Goal: Check status: Check status

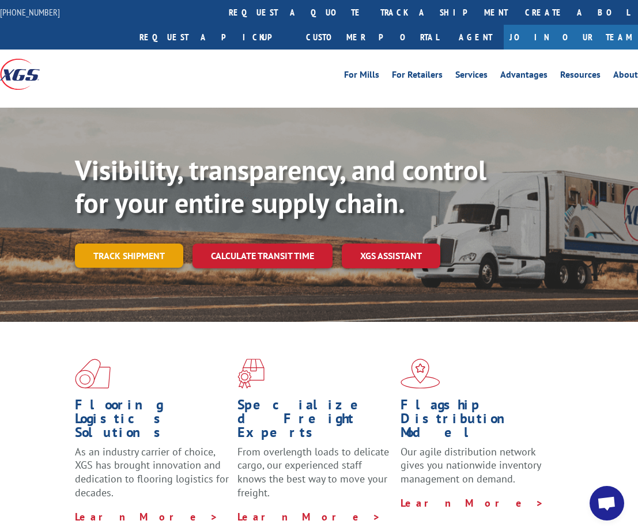
click at [157, 244] on link "Track shipment" at bounding box center [129, 256] width 108 height 24
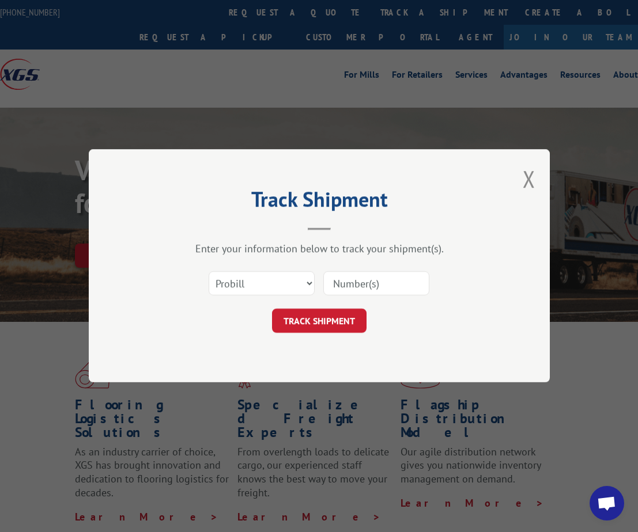
click at [392, 287] on input at bounding box center [376, 284] width 106 height 24
type input "5551500"
click at [306, 319] on button "TRACK SHIPMENT" at bounding box center [319, 321] width 95 height 24
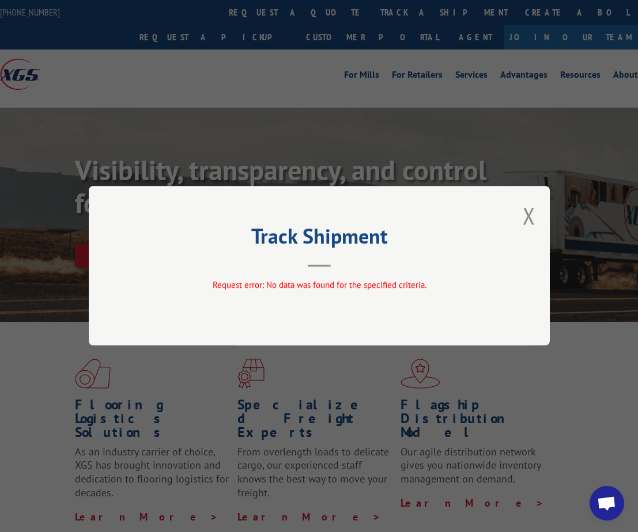
click at [534, 216] on button "Close modal" at bounding box center [529, 216] width 13 height 31
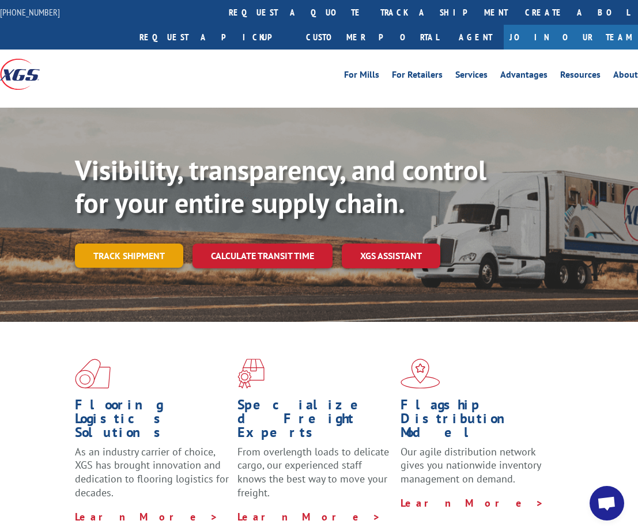
click at [149, 244] on link "Track shipment" at bounding box center [129, 256] width 108 height 24
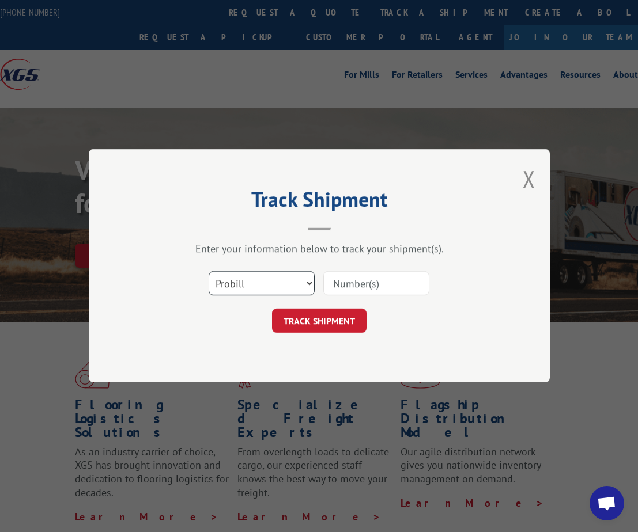
click at [268, 288] on select "Select category... Probill BOL PO" at bounding box center [262, 284] width 106 height 24
select select "bol"
click at [209, 272] on select "Select category... Probill BOL PO" at bounding box center [262, 284] width 106 height 24
click at [368, 282] on input at bounding box center [376, 284] width 106 height 24
type input "5551500"
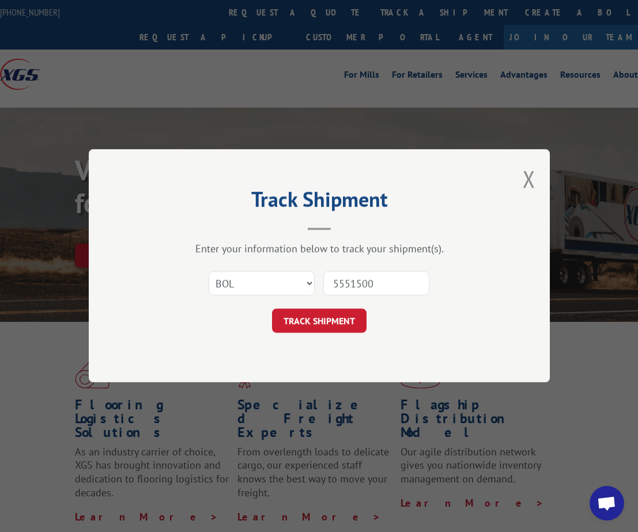
click at [315, 322] on button "TRACK SHIPMENT" at bounding box center [319, 321] width 95 height 24
